Goal: Task Accomplishment & Management: Manage account settings

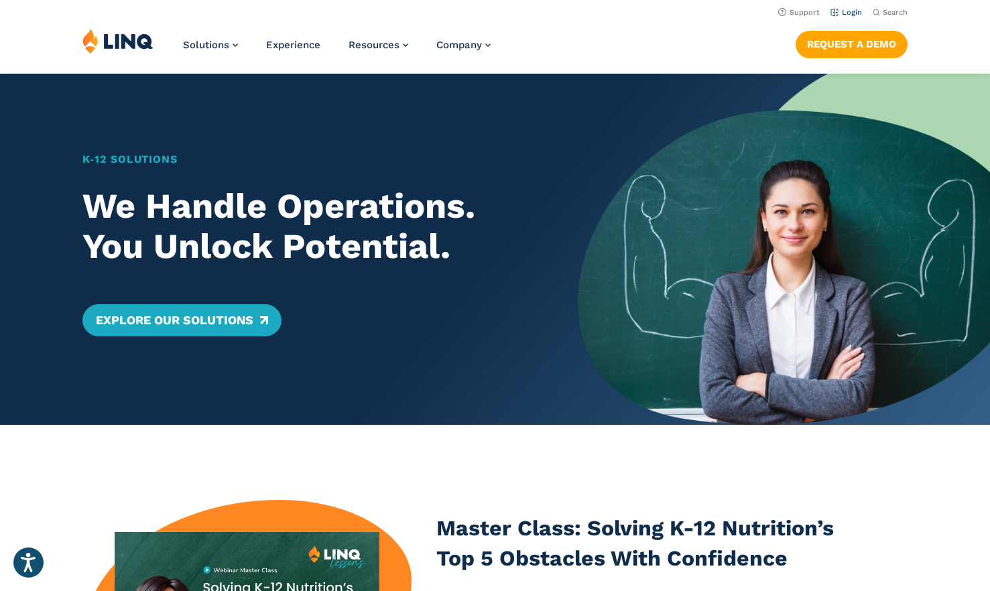
click at [854, 16] on link "Login" at bounding box center [845, 12] width 31 height 9
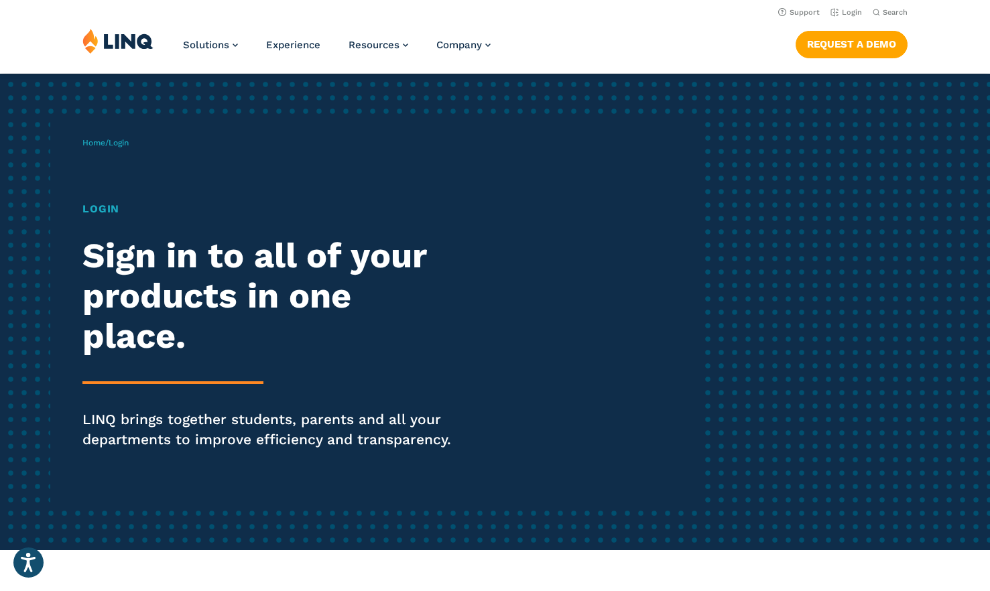
click at [110, 210] on h1 "Login" at bounding box center [272, 209] width 381 height 16
click at [129, 143] on span "Login" at bounding box center [119, 142] width 20 height 9
click at [162, 260] on h2 "Sign in to all of your products in one place." at bounding box center [272, 296] width 381 height 120
click at [167, 337] on div "Login Sign in to all of your products in one place. LINQ brings together studen…" at bounding box center [272, 344] width 381 height 286
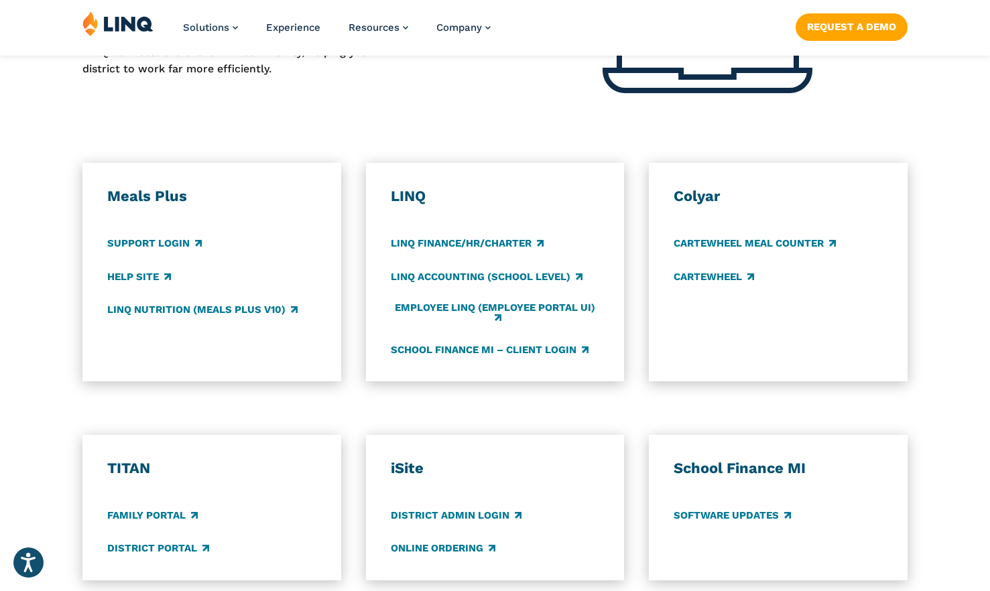
scroll to position [698, 0]
